Goal: Information Seeking & Learning: Learn about a topic

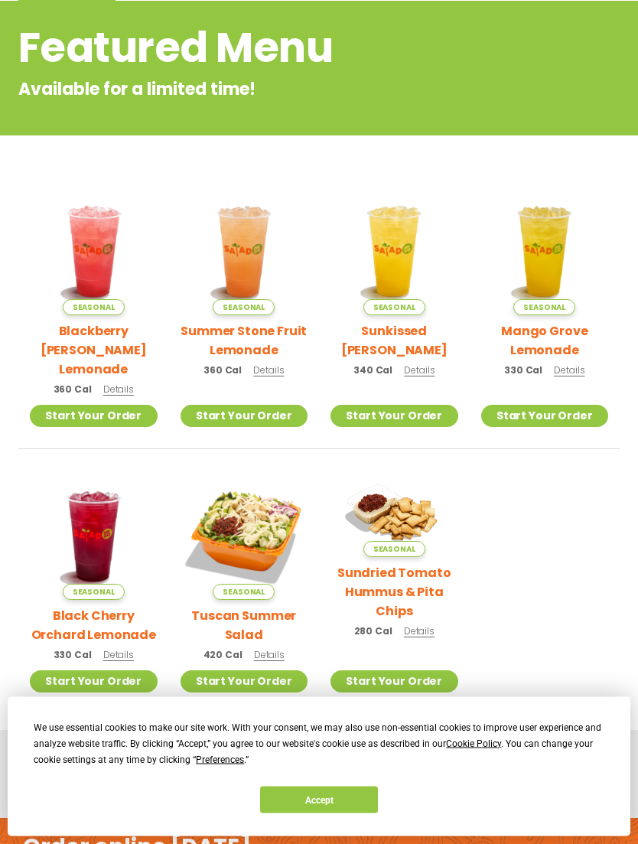
scroll to position [204, 0]
click at [346, 814] on button "Accept" at bounding box center [319, 800] width 118 height 27
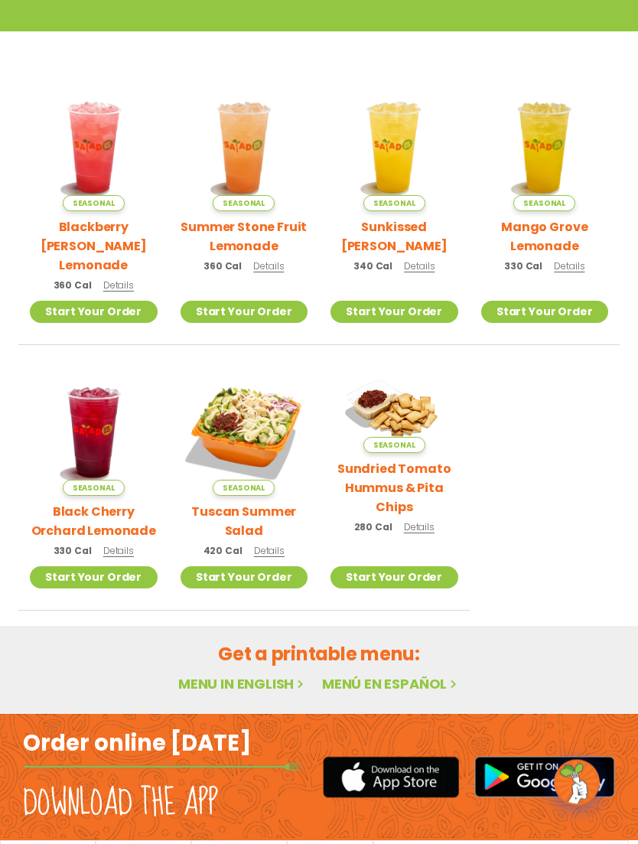
scroll to position [332, 0]
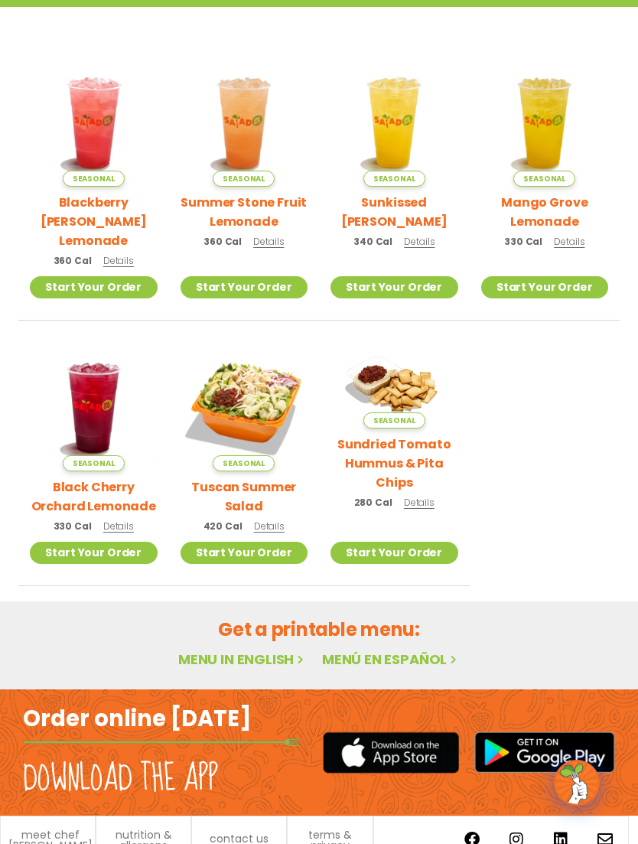
click at [267, 381] on img at bounding box center [245, 408] width 128 height 128
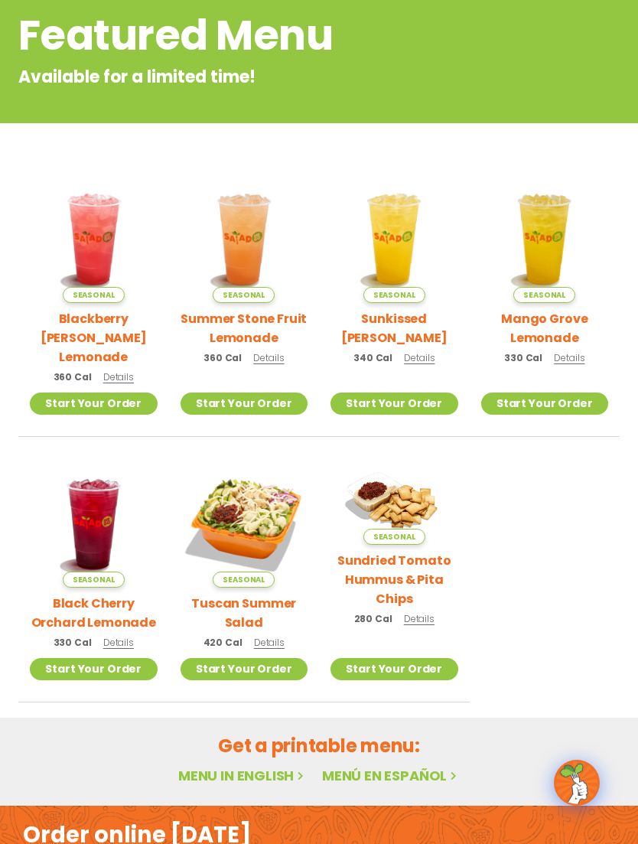
scroll to position [0, 0]
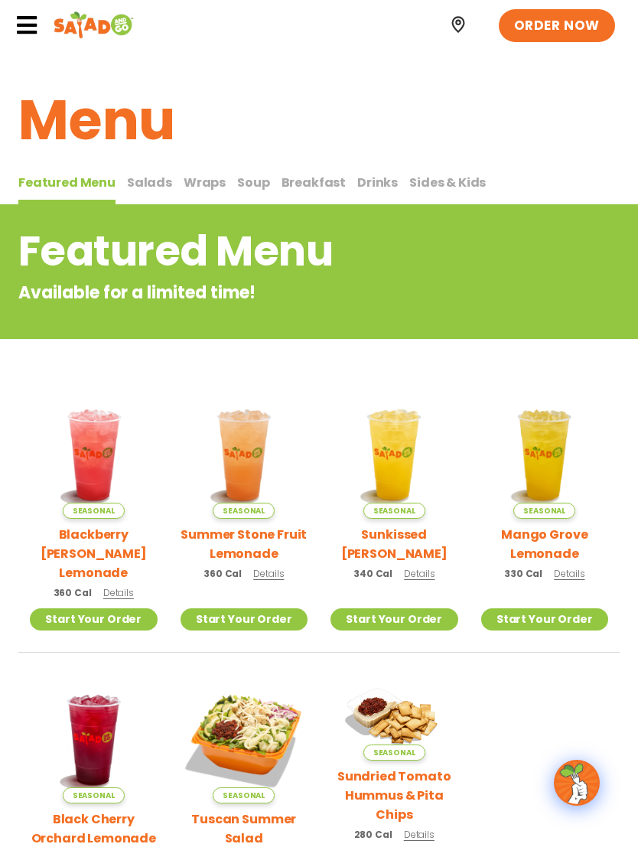
click at [361, 185] on span "Drinks" at bounding box center [377, 183] width 41 height 18
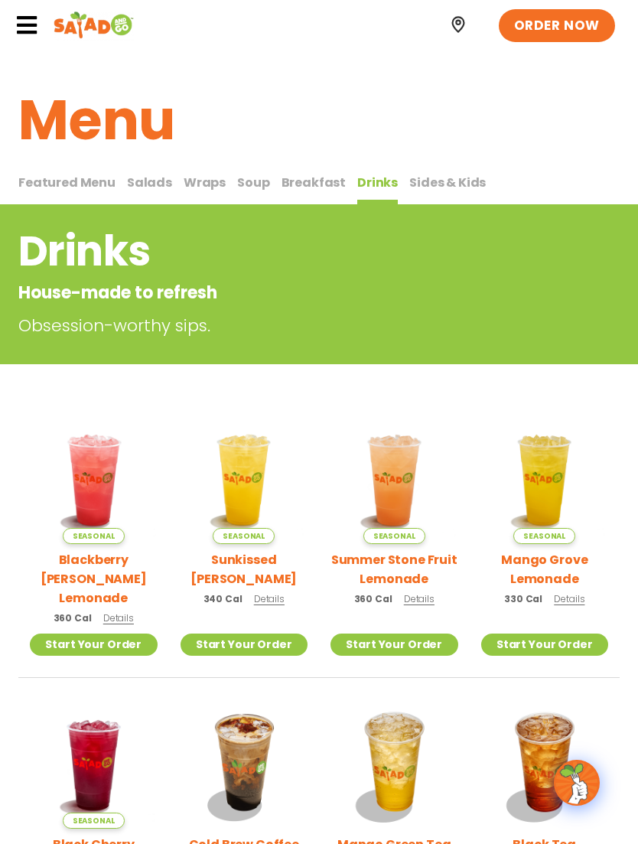
click at [305, 178] on span "Breakfast" at bounding box center [314, 183] width 65 height 18
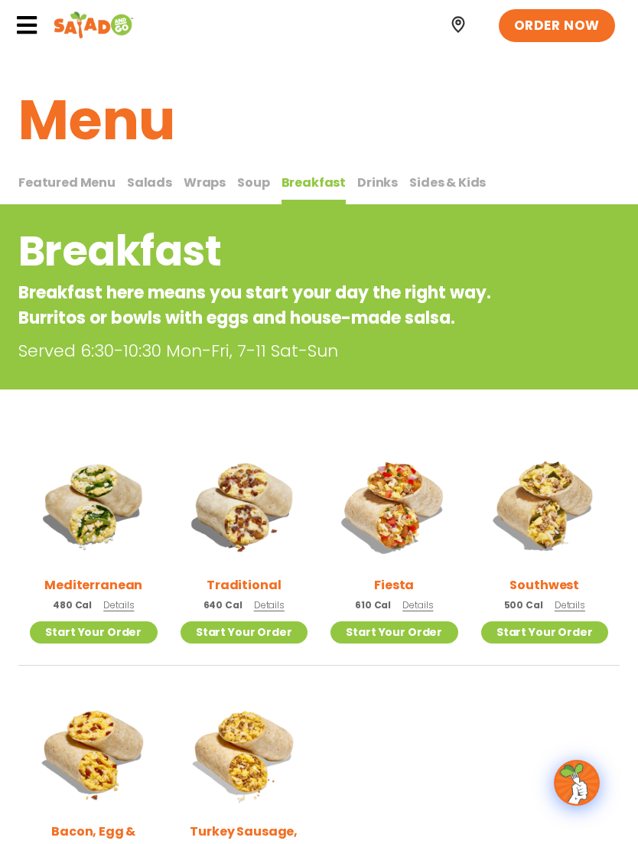
click at [244, 188] on span "Soup" at bounding box center [253, 183] width 32 height 18
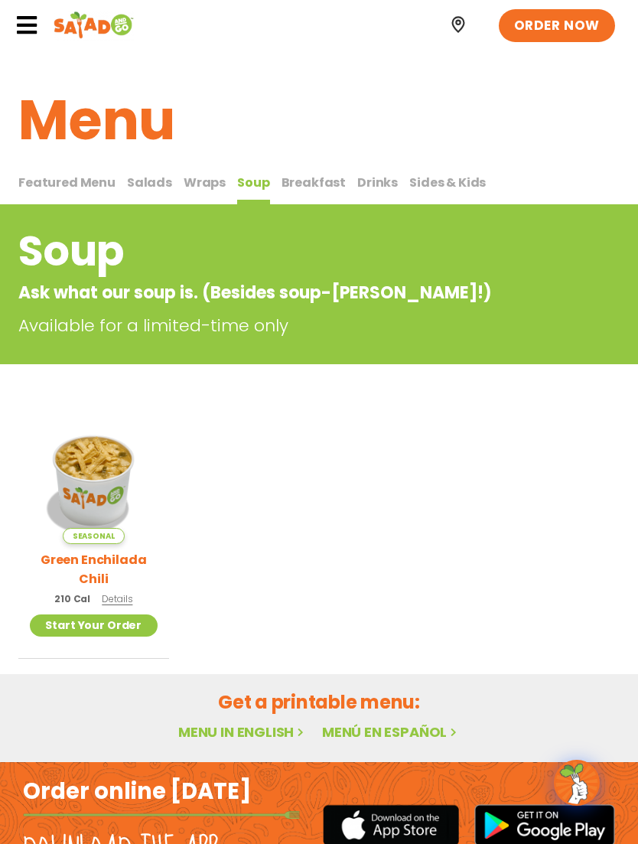
click at [108, 602] on span "Details" at bounding box center [117, 598] width 31 height 13
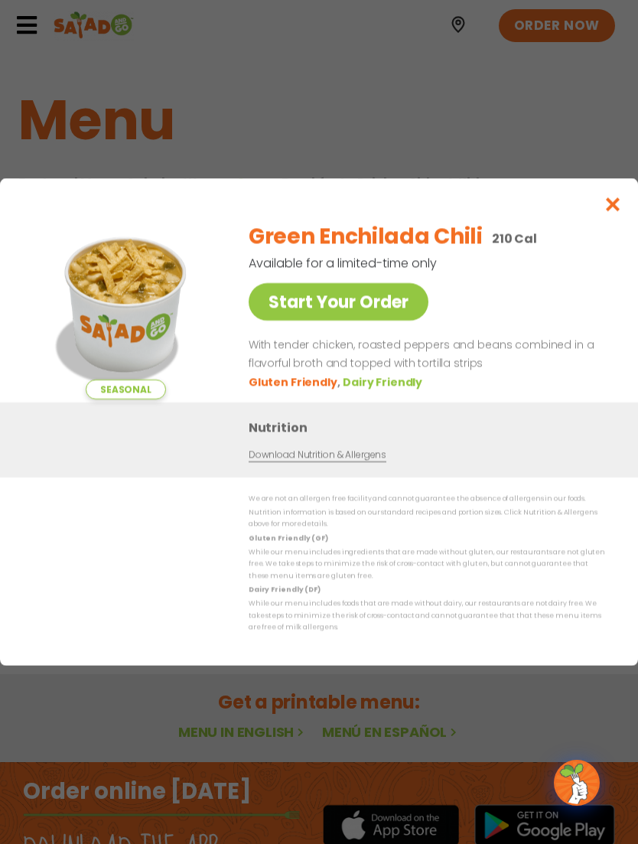
click at [344, 458] on link "Download Nutrition & Allergens" at bounding box center [318, 455] width 138 height 15
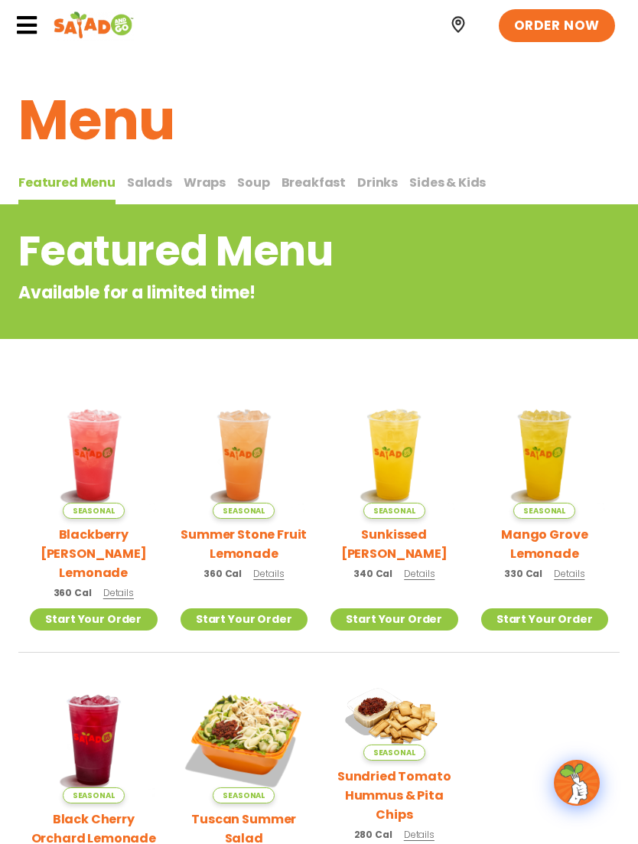
click at [149, 178] on span "Salads" at bounding box center [149, 183] width 45 height 18
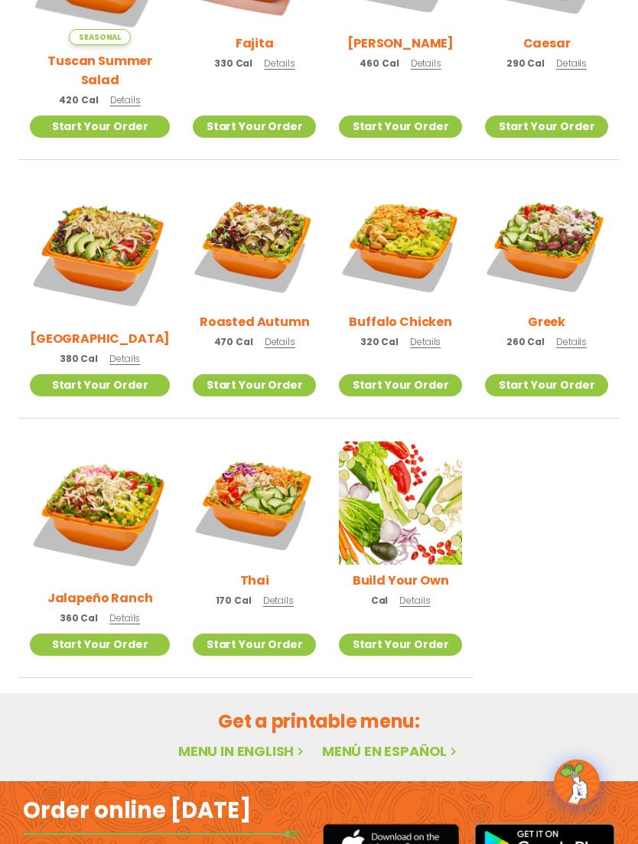
scroll to position [563, 0]
click at [106, 471] on img at bounding box center [100, 512] width 140 height 140
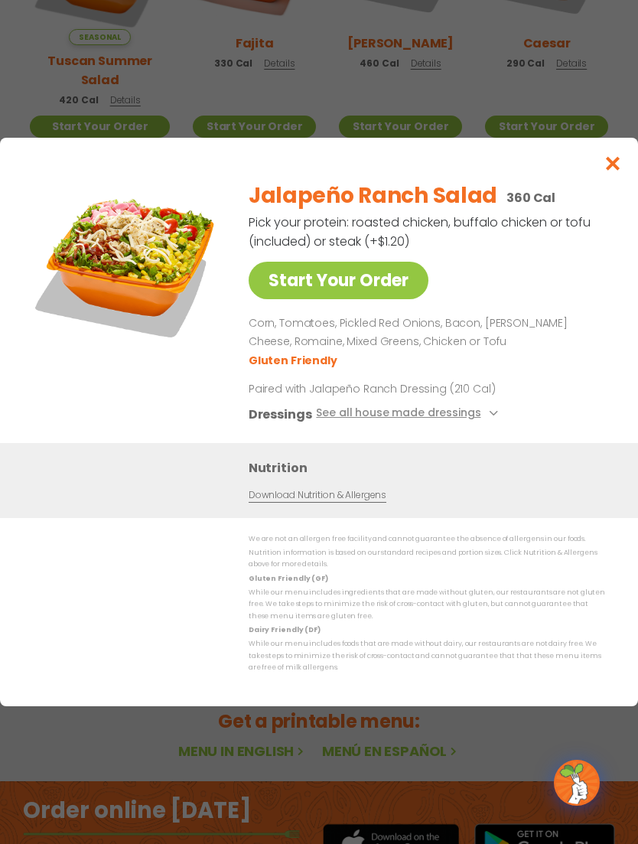
click at [463, 424] on button "See all house made dressings" at bounding box center [409, 414] width 186 height 19
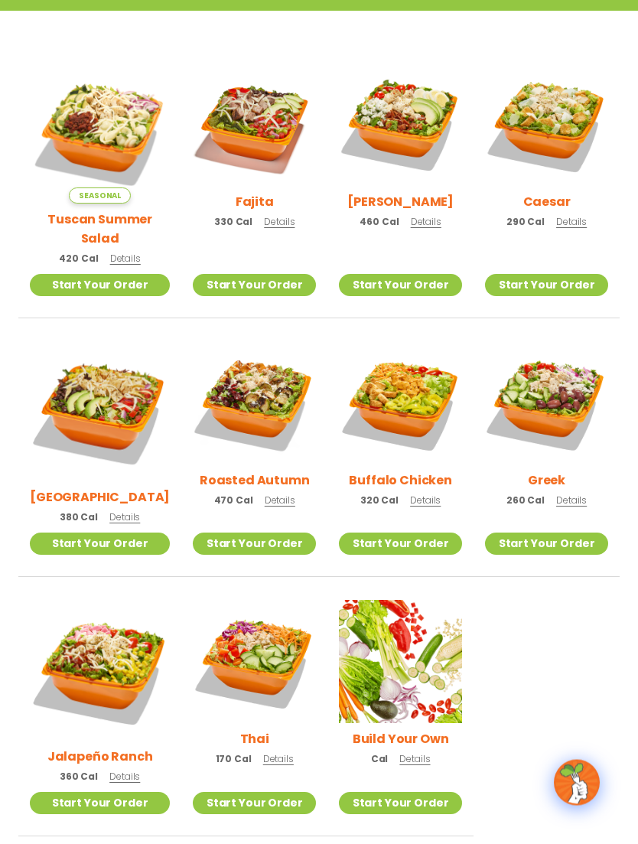
scroll to position [404, 0]
click at [421, 657] on img at bounding box center [400, 661] width 123 height 123
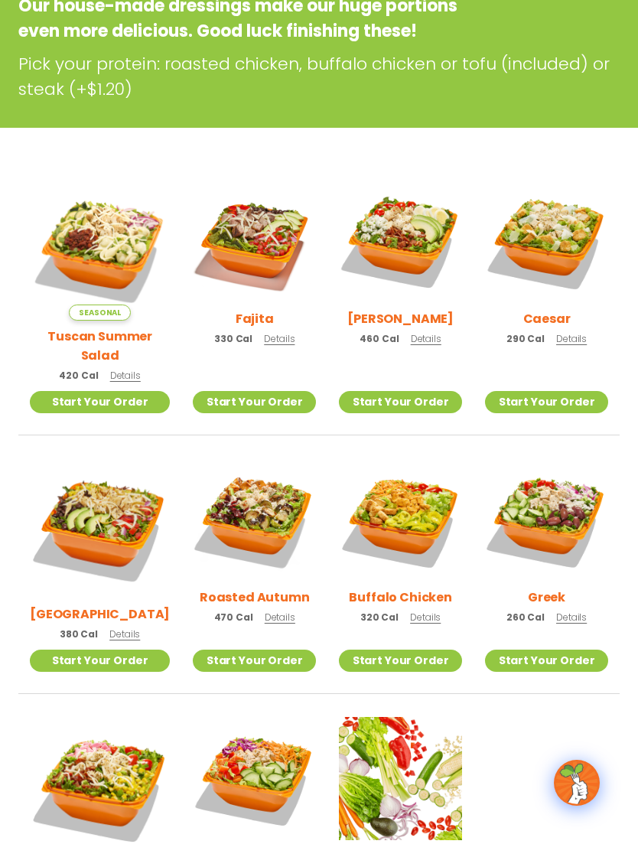
scroll to position [286, 0]
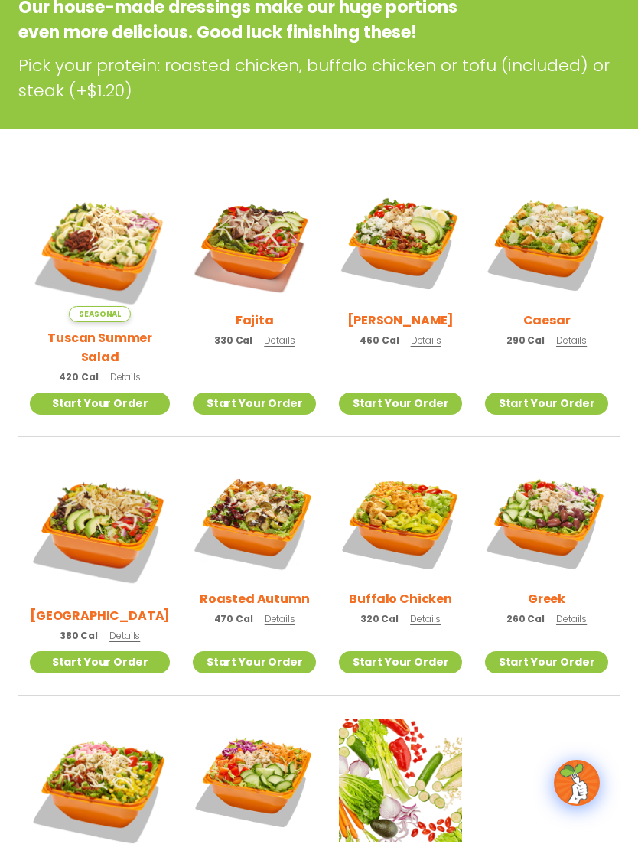
click at [114, 240] on img at bounding box center [100, 251] width 140 height 140
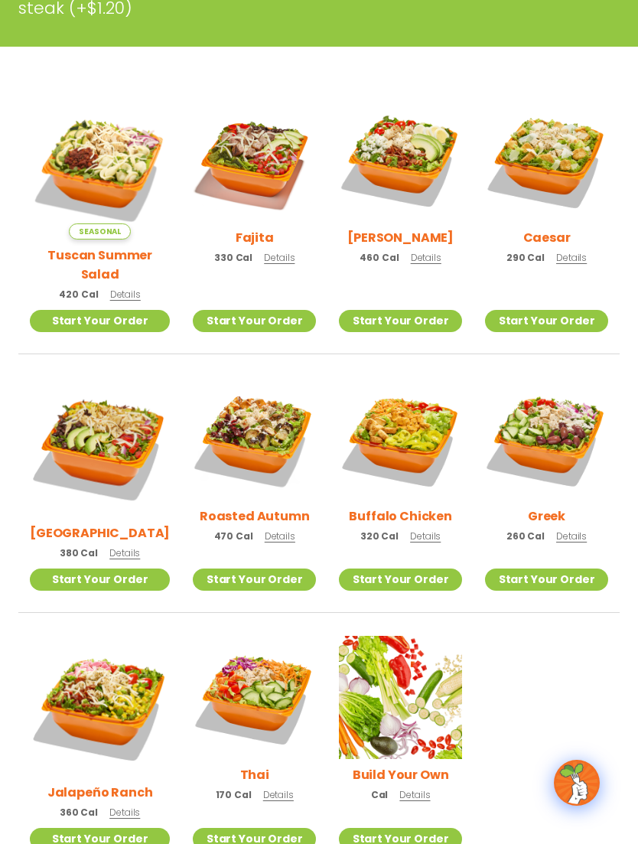
scroll to position [576, 0]
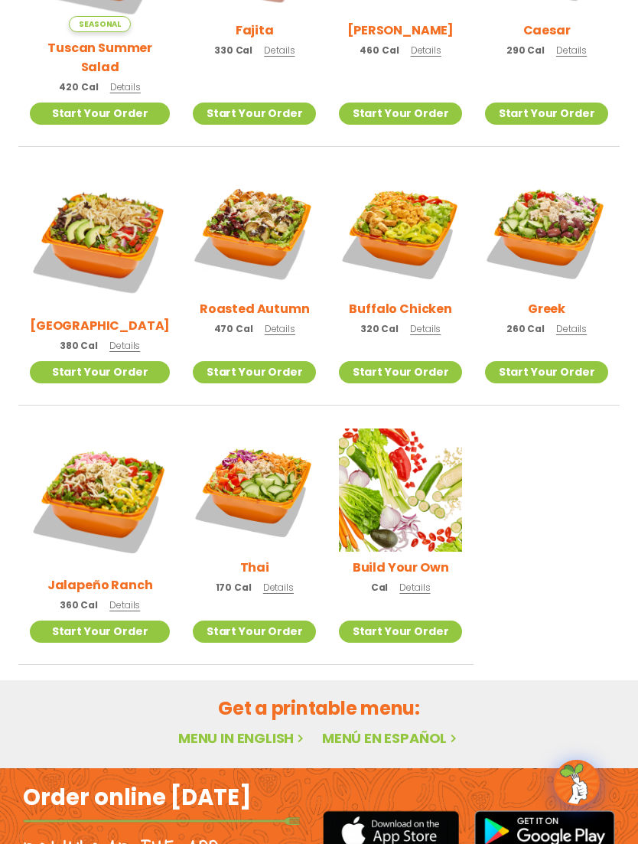
click at [93, 465] on img at bounding box center [100, 499] width 140 height 140
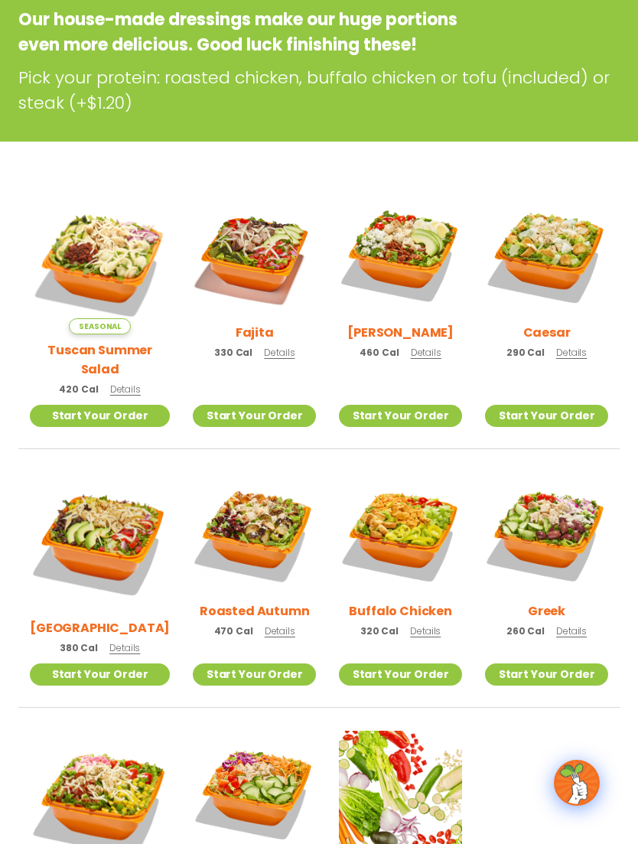
scroll to position [276, 0]
